Goal: Entertainment & Leisure: Consume media (video, audio)

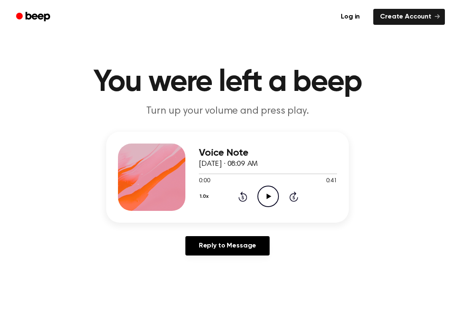
click at [275, 196] on icon "Play Audio" at bounding box center [267, 196] width 21 height 21
click at [245, 195] on icon at bounding box center [242, 197] width 9 height 10
click at [267, 195] on icon at bounding box center [268, 196] width 4 height 5
click at [269, 190] on icon "Play Audio" at bounding box center [267, 196] width 21 height 21
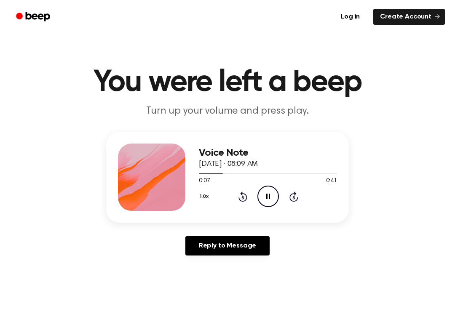
click at [244, 189] on div "1.0x Rewind 5 seconds Pause Audio Skip 5 seconds" at bounding box center [268, 196] width 138 height 21
click at [245, 195] on icon at bounding box center [242, 197] width 9 height 10
click at [235, 192] on div "1.0x Rewind 5 seconds Pause Audio Skip 5 seconds" at bounding box center [268, 196] width 138 height 21
click at [233, 196] on div "1.0x Rewind 5 seconds Pause Audio Skip 5 seconds" at bounding box center [268, 196] width 138 height 21
click at [243, 193] on icon "Rewind 5 seconds" at bounding box center [242, 196] width 9 height 11
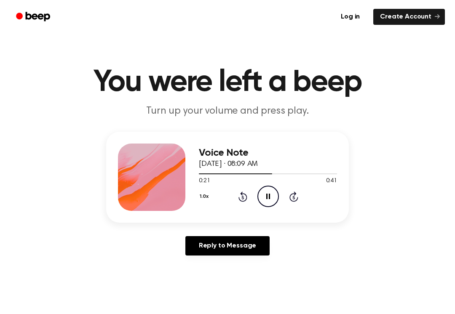
click at [276, 197] on icon "Pause Audio" at bounding box center [267, 196] width 21 height 21
click at [271, 192] on icon "Play Audio" at bounding box center [267, 196] width 21 height 21
click at [242, 196] on icon "Rewind 5 seconds" at bounding box center [242, 196] width 9 height 11
click at [238, 194] on icon "Rewind 5 seconds" at bounding box center [242, 196] width 9 height 11
click at [243, 196] on icon at bounding box center [242, 197] width 9 height 10
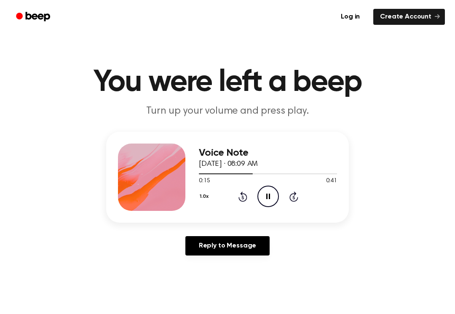
click at [256, 191] on div "1.0x Rewind 5 seconds Pause Audio Skip 5 seconds" at bounding box center [268, 196] width 138 height 21
click at [264, 196] on icon "Pause Audio" at bounding box center [267, 196] width 21 height 21
click at [264, 192] on icon "Play Audio" at bounding box center [267, 196] width 21 height 21
click at [266, 189] on icon "Pause Audio" at bounding box center [267, 196] width 21 height 21
click at [265, 193] on icon "Play Audio" at bounding box center [267, 196] width 21 height 21
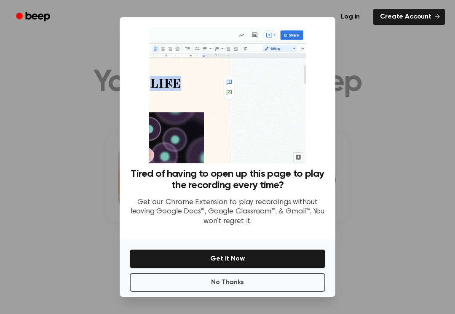
click at [213, 283] on button "No Thanks" at bounding box center [227, 282] width 195 height 19
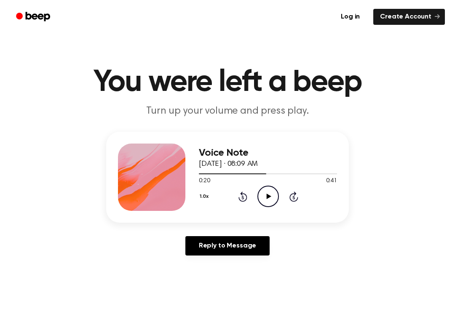
click at [264, 193] on icon "Play Audio" at bounding box center [267, 196] width 21 height 21
click at [240, 194] on icon at bounding box center [242, 197] width 9 height 10
click at [240, 193] on icon at bounding box center [242, 197] width 9 height 10
click at [238, 194] on icon "Rewind 5 seconds" at bounding box center [242, 196] width 9 height 11
click at [235, 195] on div "1.0x Rewind 5 seconds Pause Audio Skip 5 seconds" at bounding box center [268, 196] width 138 height 21
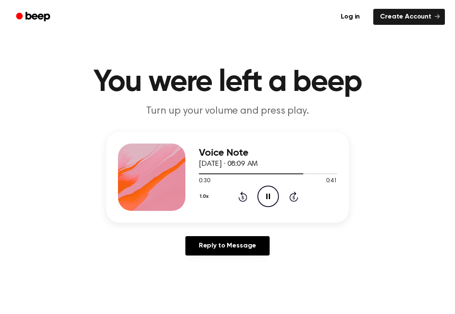
click at [243, 200] on icon "Rewind 5 seconds" at bounding box center [242, 196] width 9 height 11
click at [268, 197] on icon "Pause Audio" at bounding box center [267, 196] width 21 height 21
click at [272, 203] on icon "Play Audio" at bounding box center [267, 196] width 21 height 21
click at [264, 188] on icon "Pause Audio" at bounding box center [267, 196] width 21 height 21
click at [275, 193] on icon "Play Audio" at bounding box center [267, 196] width 21 height 21
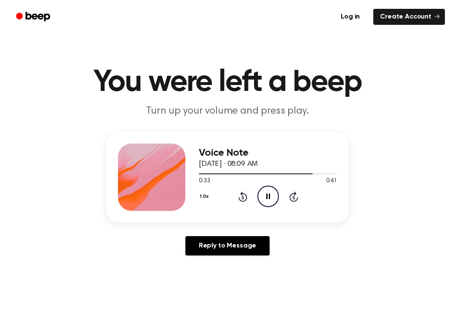
click at [234, 194] on div "1.0x Rewind 5 seconds Pause Audio Skip 5 seconds" at bounding box center [268, 196] width 138 height 21
click at [243, 197] on icon "Rewind 5 seconds" at bounding box center [242, 196] width 9 height 11
click at [241, 195] on icon "Rewind 5 seconds" at bounding box center [242, 196] width 9 height 11
click at [269, 194] on icon at bounding box center [268, 196] width 4 height 5
click at [241, 192] on icon "Rewind 5 seconds" at bounding box center [242, 196] width 9 height 11
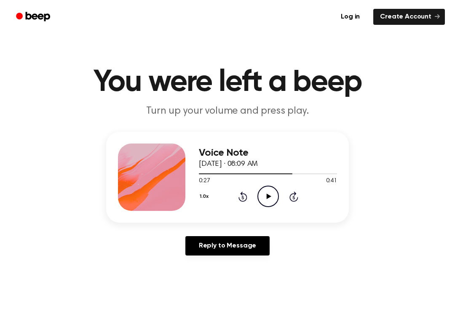
click at [264, 190] on icon "Play Audio" at bounding box center [267, 196] width 21 height 21
click at [266, 189] on icon "Pause Audio" at bounding box center [267, 196] width 21 height 21
click at [265, 196] on icon "Play Audio" at bounding box center [267, 196] width 21 height 21
click at [266, 193] on icon "Pause Audio" at bounding box center [267, 196] width 21 height 21
click at [270, 193] on icon "Play Audio" at bounding box center [267, 196] width 21 height 21
